Goal: Register for event/course

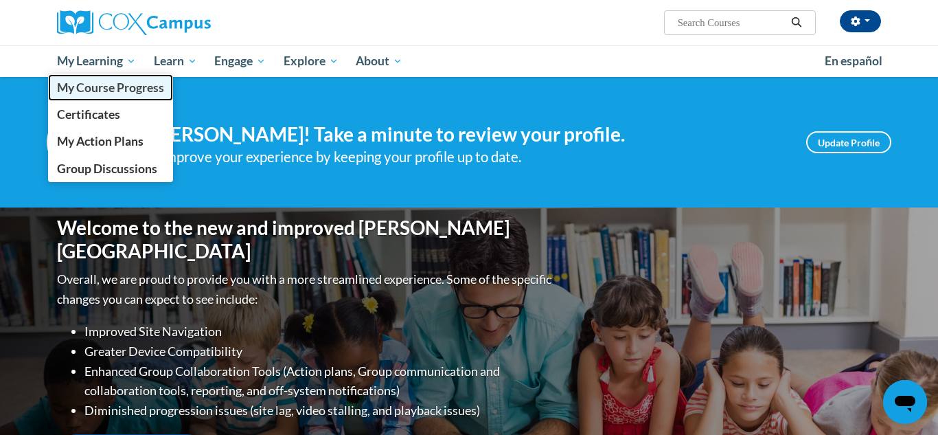
click at [125, 91] on span "My Course Progress" at bounding box center [110, 87] width 107 height 14
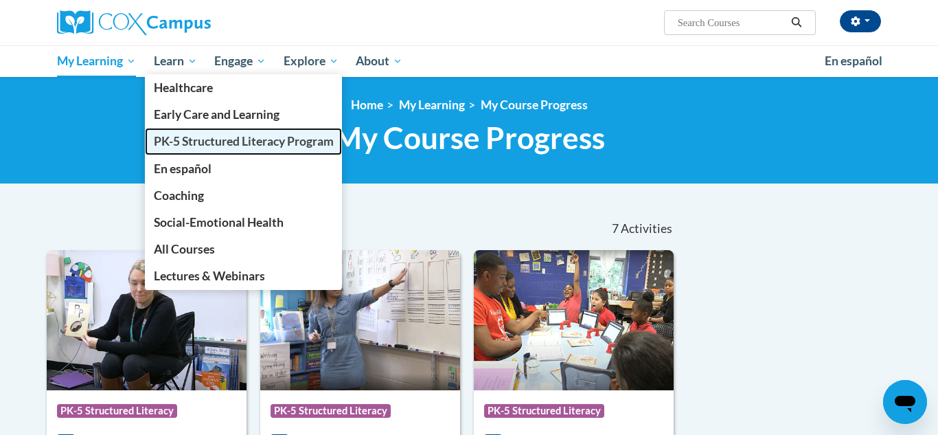
click at [194, 145] on span "PK-5 Structured Literacy Program" at bounding box center [244, 141] width 180 height 14
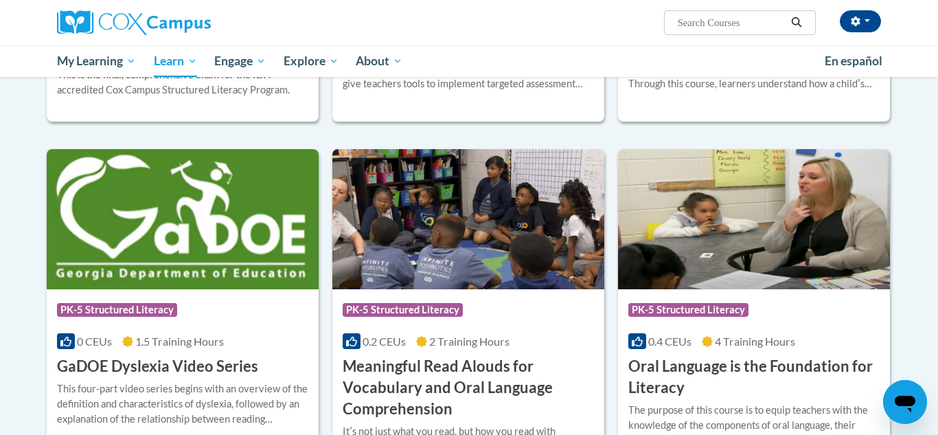
scroll to position [717, 0]
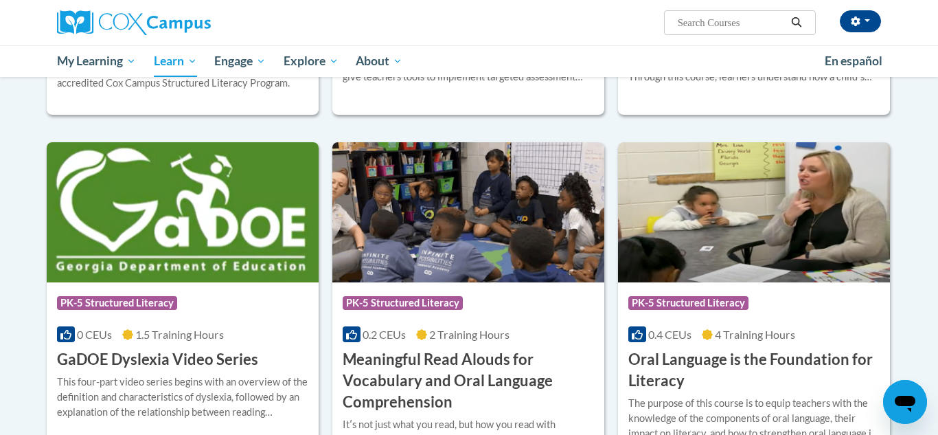
drag, startPoint x: 934, startPoint y: 76, endPoint x: 936, endPoint y: 161, distance: 85.2
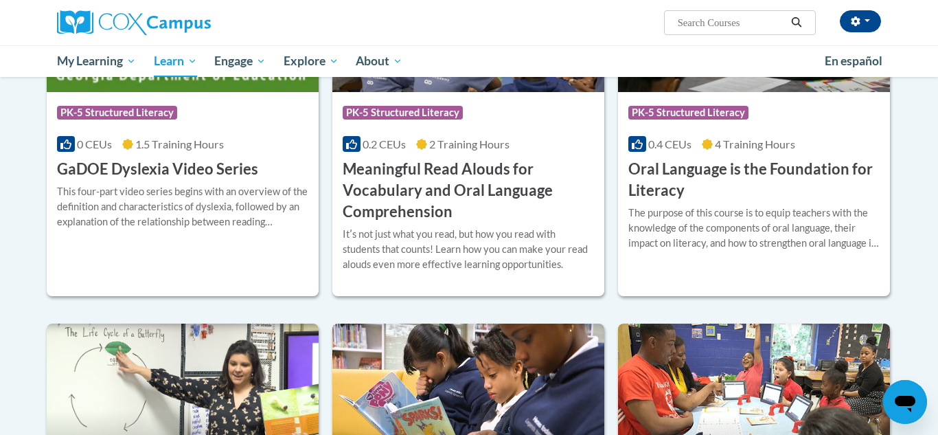
scroll to position [909, 0]
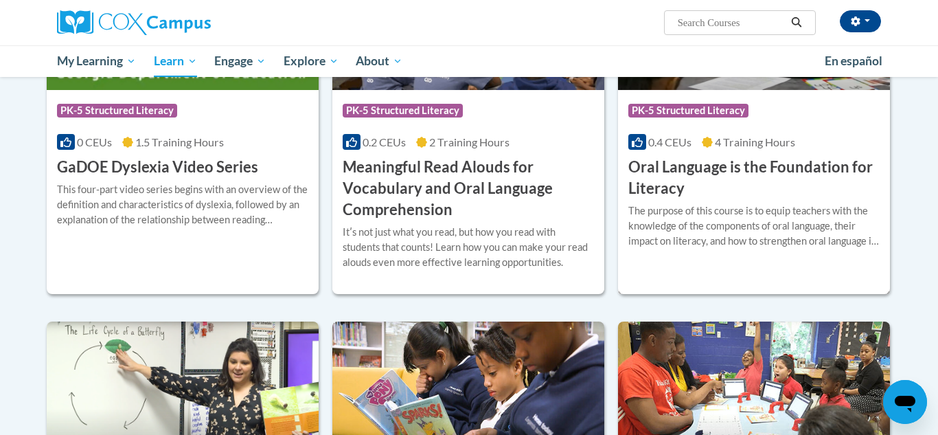
click at [713, 237] on div "The purpose of this course is to equip teachers with the knowledge of the compo…" at bounding box center [753, 225] width 251 height 45
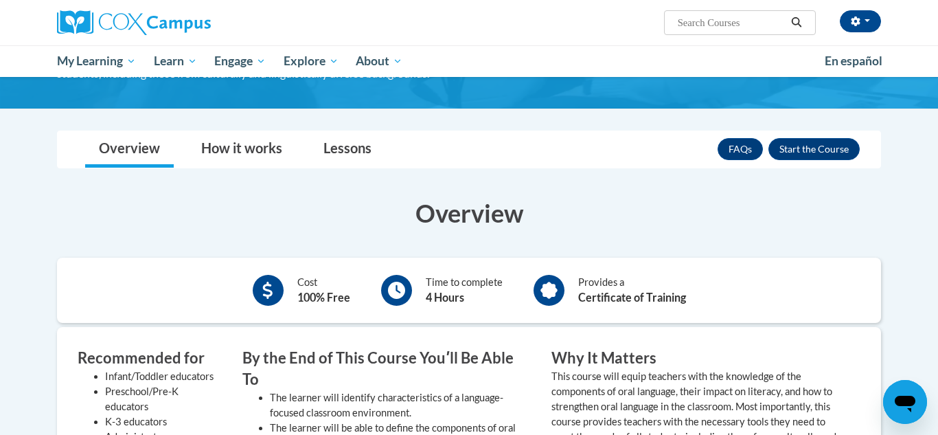
scroll to position [198, 0]
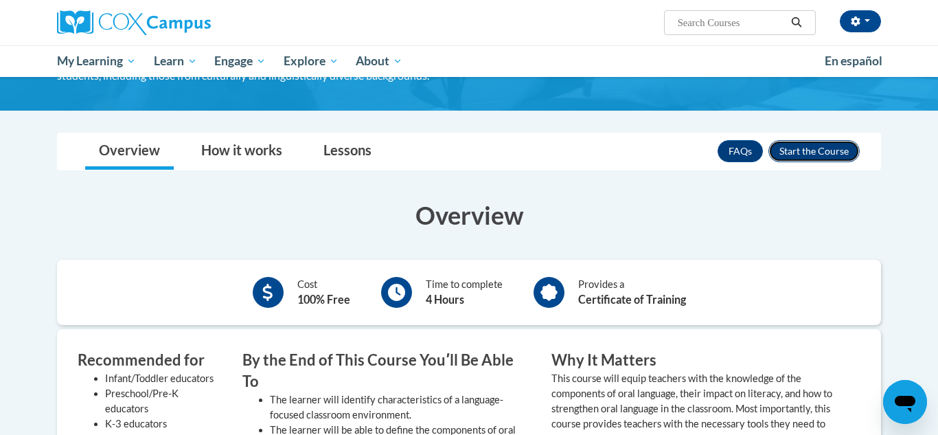
click at [805, 148] on button "Enroll" at bounding box center [813, 151] width 91 height 22
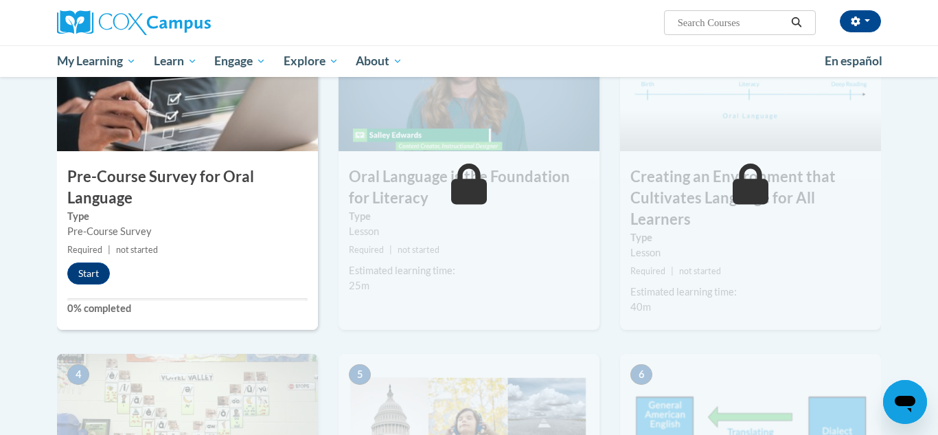
scroll to position [341, 0]
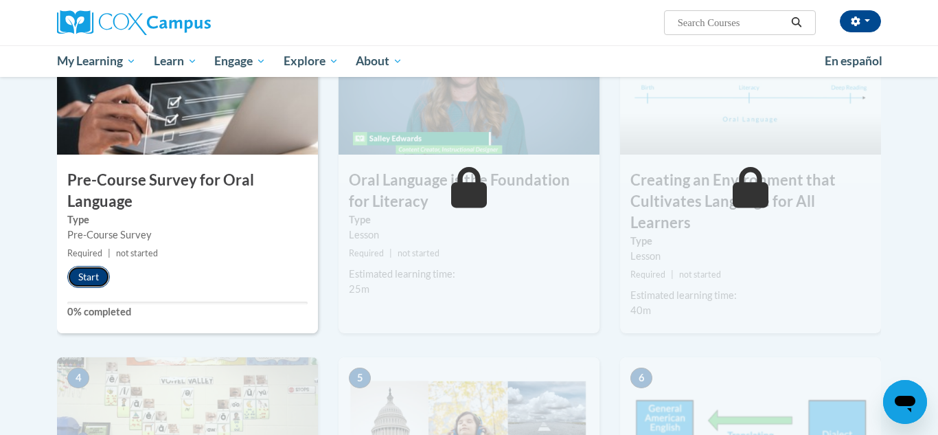
click at [90, 280] on button "Start" at bounding box center [88, 277] width 43 height 22
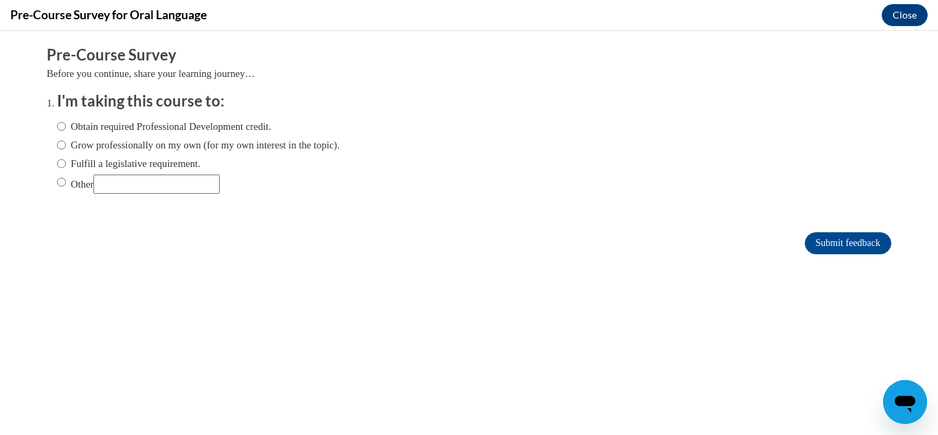
scroll to position [0, 0]
click at [73, 183] on label "Other" at bounding box center [138, 183] width 163 height 19
click at [66, 183] on input "Other" at bounding box center [61, 181] width 9 height 15
radio input "true"
click at [857, 245] on input "Submit feedback" at bounding box center [848, 243] width 87 height 22
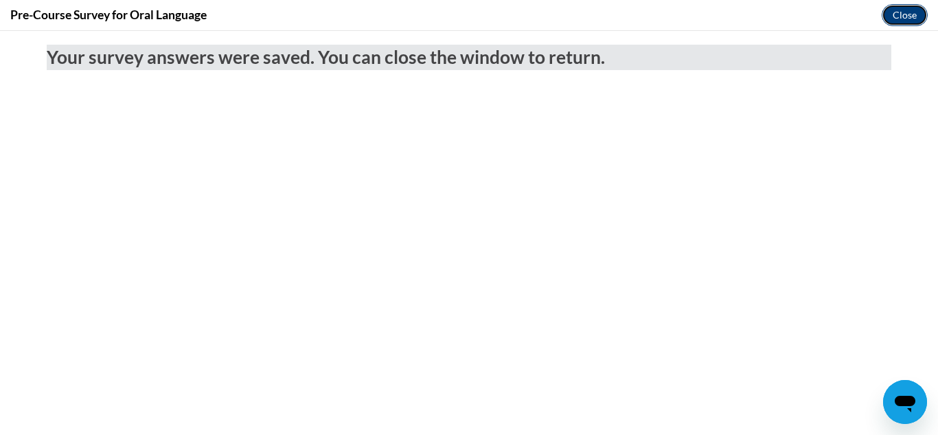
click at [901, 10] on button "Close" at bounding box center [904, 15] width 46 height 22
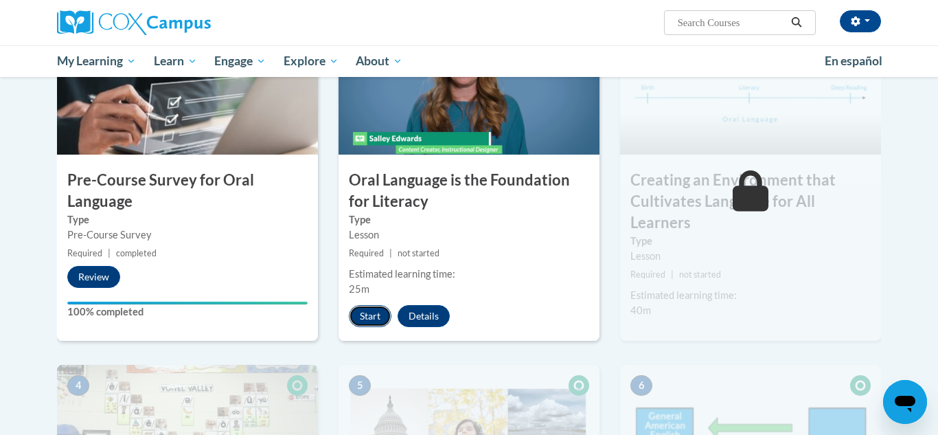
click at [371, 314] on button "Start" at bounding box center [370, 316] width 43 height 22
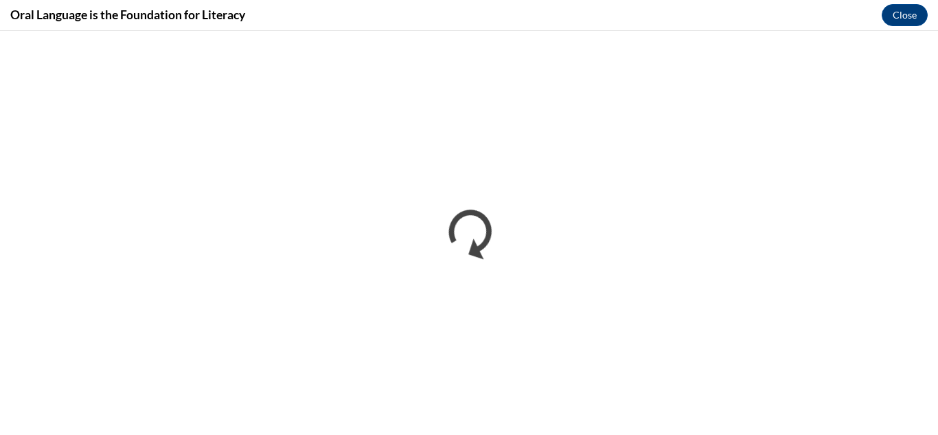
click at [934, 29] on div "Oral Language is the Foundation for Literacy Close" at bounding box center [469, 15] width 938 height 31
click at [935, 23] on div "Oral Language is the Foundation for Literacy Close" at bounding box center [469, 15] width 938 height 31
click at [935, 26] on div "Oral Language is the Foundation for Literacy Close" at bounding box center [469, 15] width 938 height 31
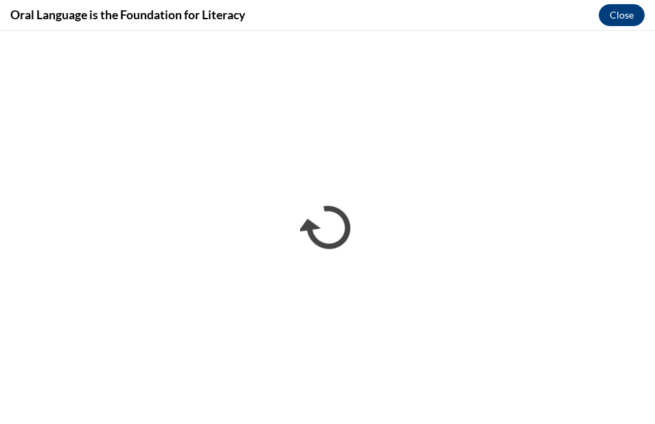
click at [651, 24] on div "Oral Language is the Foundation for Literacy Close" at bounding box center [327, 15] width 655 height 31
